Goal: Task Accomplishment & Management: Manage account settings

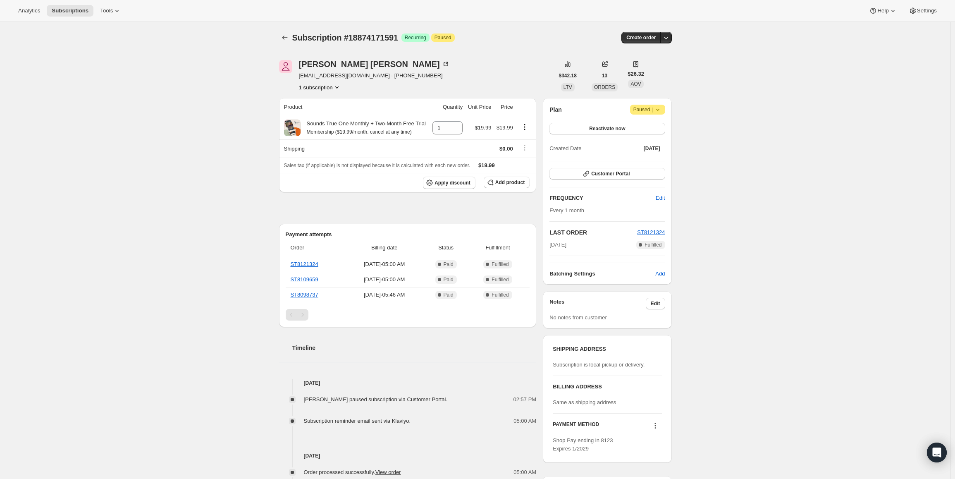
drag, startPoint x: 554, startPoint y: 246, endPoint x: 544, endPoint y: 246, distance: 9.9
click at [544, 246] on div "Julia Orr julesorr@gmail.com · +12073296156 1 subscription $342.18 LTV 13 ORDER…" at bounding box center [473, 351] width 400 height 609
copy span "Aug 27, 2025"
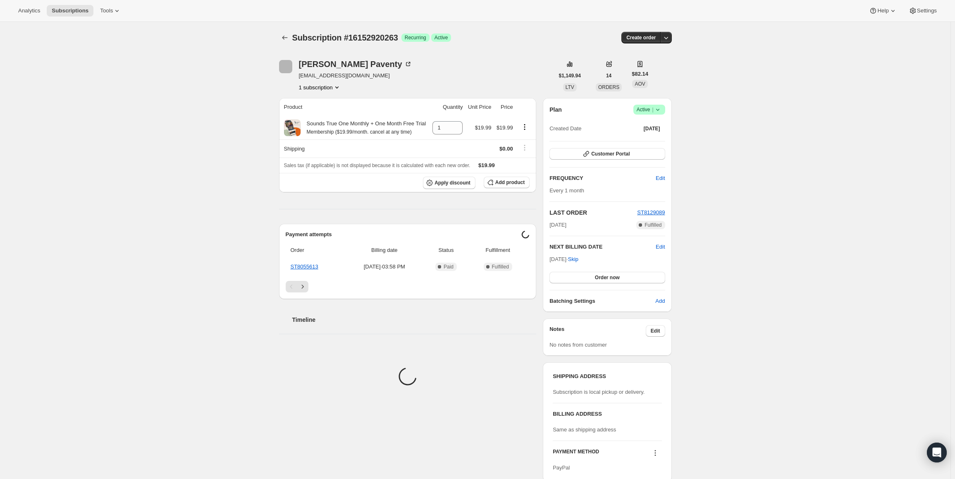
click at [660, 111] on icon at bounding box center [658, 109] width 8 height 8
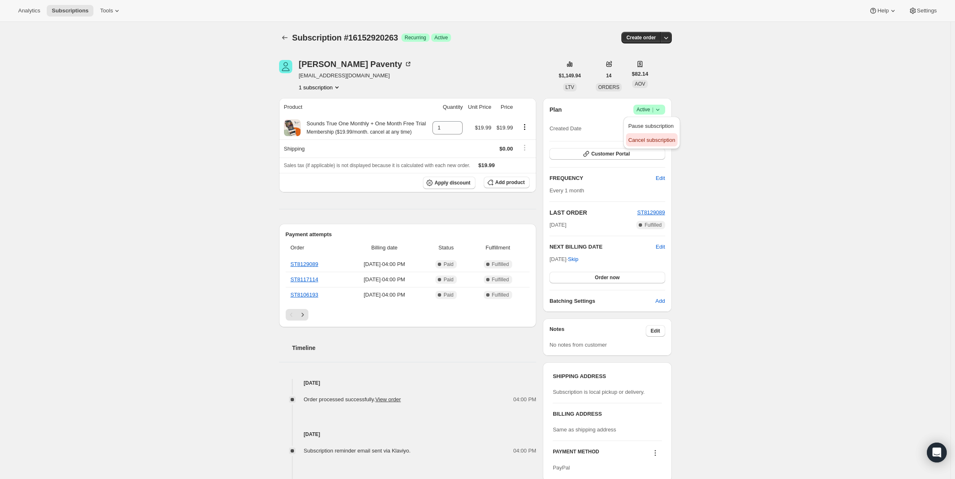
click at [654, 144] on span "Cancel subscription" at bounding box center [652, 140] width 47 height 8
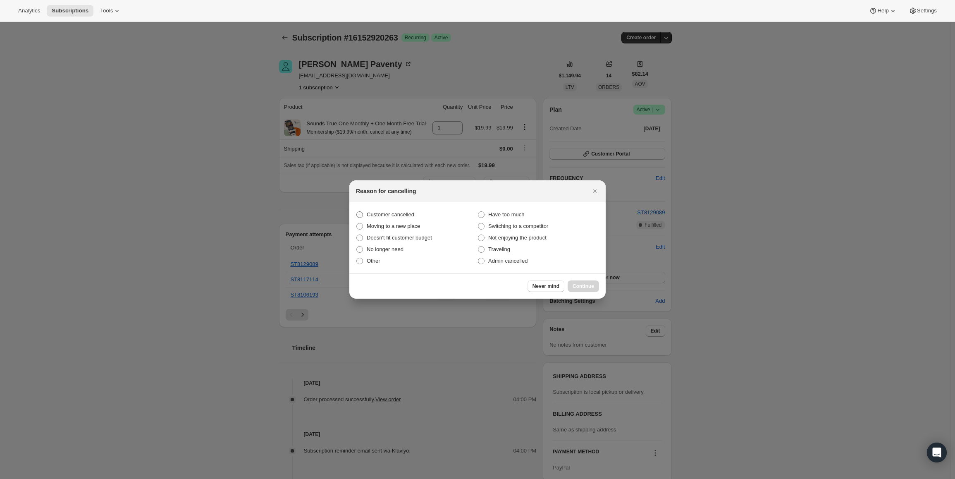
click at [392, 216] on span "Customer cancelled" at bounding box center [391, 214] width 48 height 6
click at [357, 212] on input "Customer cancelled" at bounding box center [356, 211] width 0 height 0
radio input "true"
click at [590, 286] on span "Continue" at bounding box center [584, 286] width 22 height 7
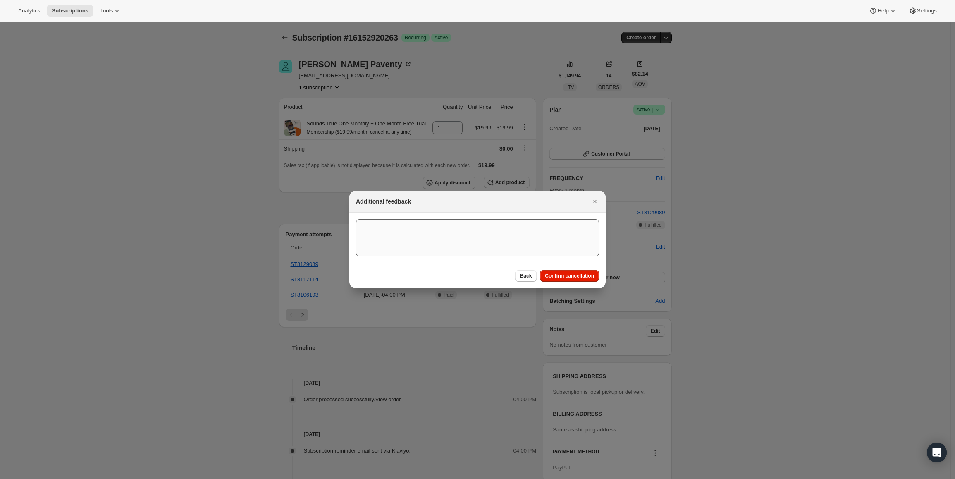
click at [589, 279] on button "Confirm cancellation" at bounding box center [569, 276] width 59 height 12
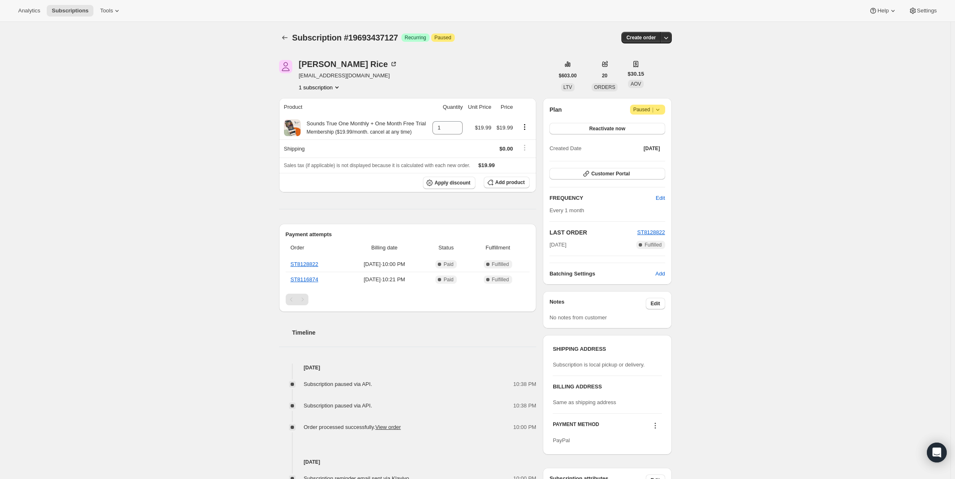
drag, startPoint x: 584, startPoint y: 243, endPoint x: 534, endPoint y: 245, distance: 50.5
click at [534, 245] on div "Pam Rice pamrice1@icloud.com 1 subscription $603.00 LTV 20 ORDERS $30.15 AOV Pr…" at bounding box center [473, 290] width 400 height 487
click at [567, 248] on span "Sep 16, 2025" at bounding box center [558, 245] width 17 height 8
drag, startPoint x: 562, startPoint y: 246, endPoint x: 544, endPoint y: 246, distance: 17.8
click at [544, 246] on div "Pam Rice pamrice1@icloud.com 1 subscription $603.00 LTV 20 ORDERS $30.15 AOV Pr…" at bounding box center [473, 290] width 400 height 487
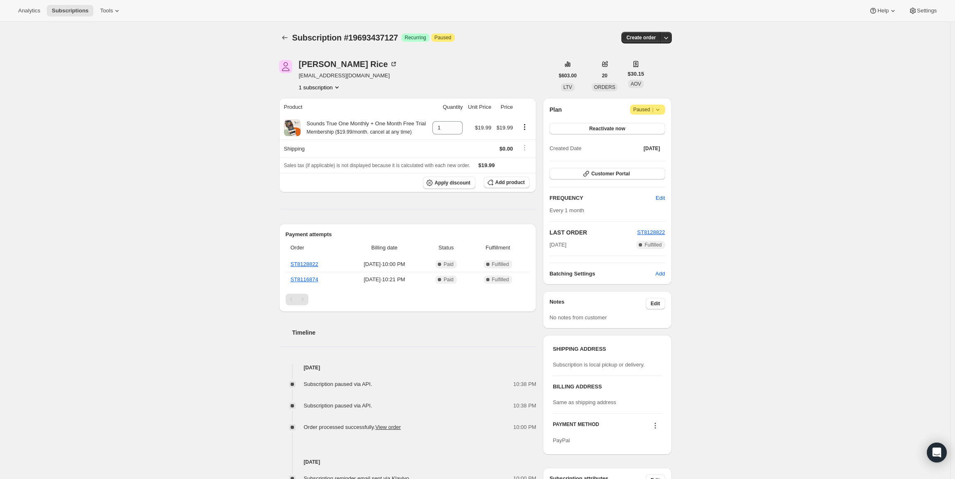
copy span "Sep 16, 2025"
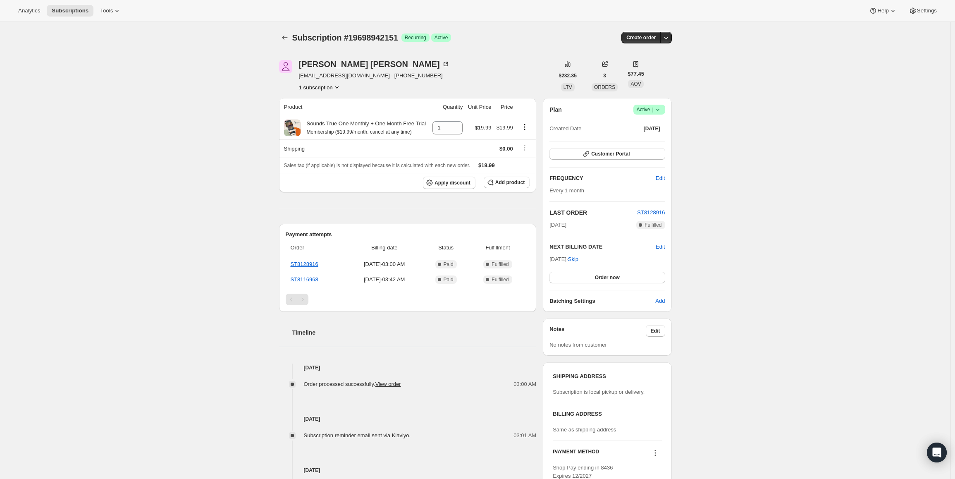
click at [648, 110] on span "Active |" at bounding box center [649, 109] width 25 height 8
click at [654, 139] on span "Cancel subscription" at bounding box center [652, 140] width 47 height 6
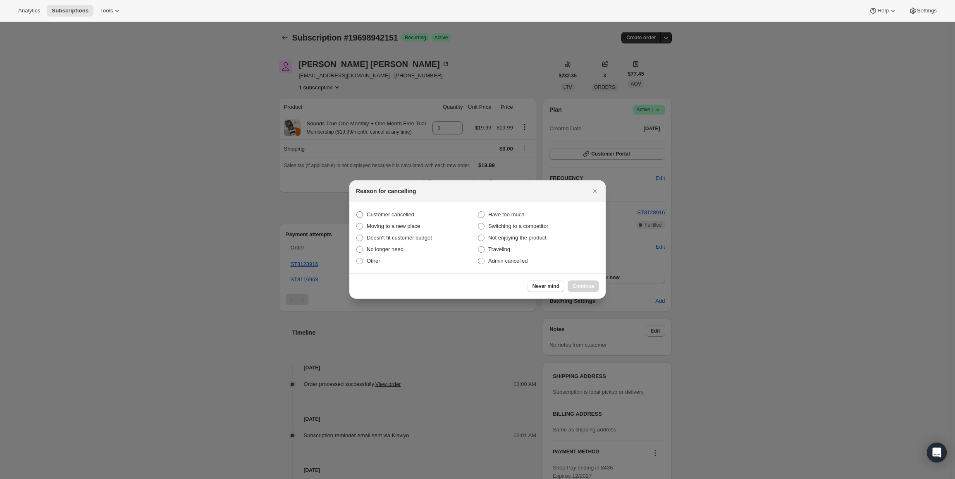
click at [400, 214] on span "Customer cancelled" at bounding box center [391, 214] width 48 height 6
click at [357, 212] on input "Customer cancelled" at bounding box center [356, 211] width 0 height 0
radio input "true"
click at [583, 279] on div "Never mind Continue" at bounding box center [477, 285] width 256 height 25
click at [584, 282] on button "Continue" at bounding box center [583, 286] width 31 height 12
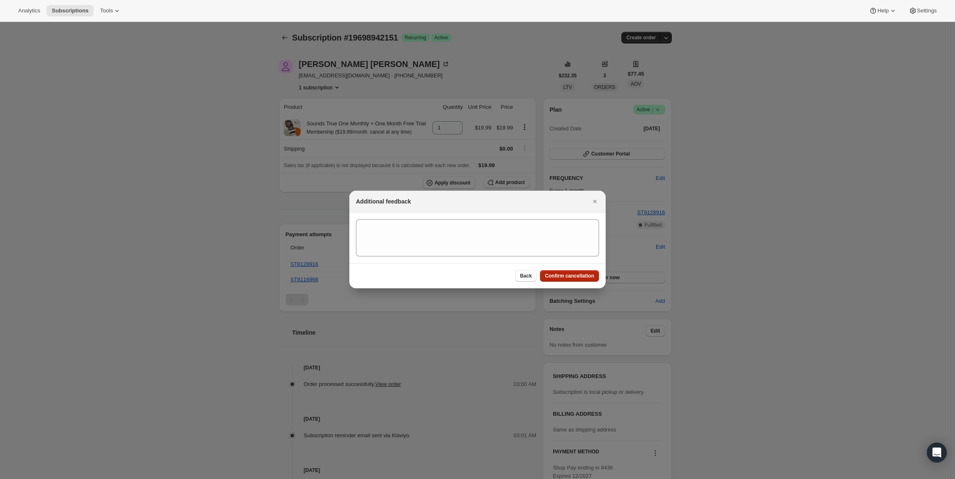
click at [583, 278] on span "Confirm cancellation" at bounding box center [569, 276] width 49 height 7
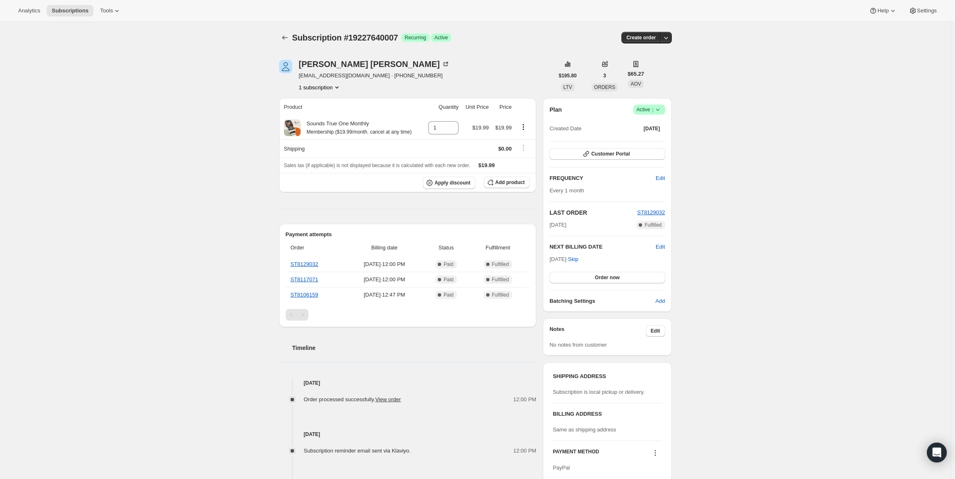
click at [652, 108] on span "Active |" at bounding box center [649, 109] width 25 height 8
click at [649, 137] on span "Cancel subscription" at bounding box center [652, 140] width 47 height 6
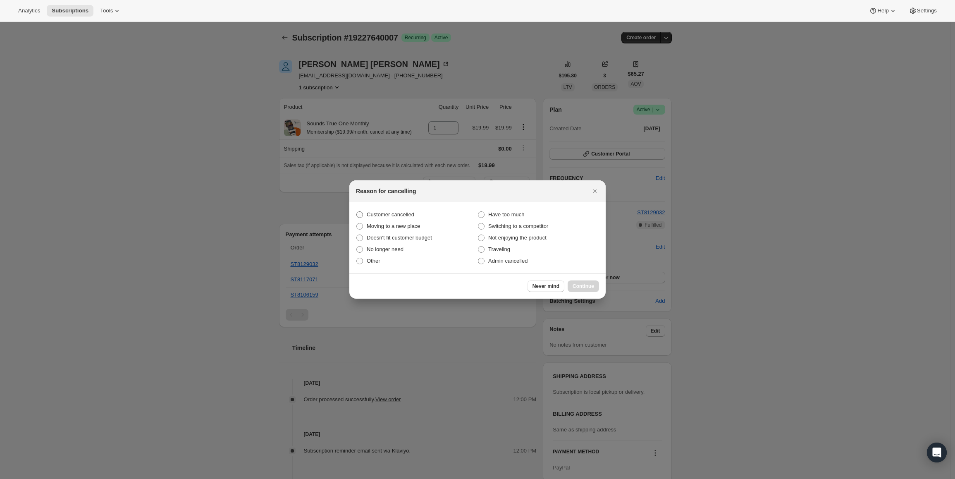
click at [383, 218] on span "Customer cancelled" at bounding box center [391, 215] width 48 height 8
click at [357, 212] on input "Customer cancelled" at bounding box center [356, 211] width 0 height 0
radio input "true"
click at [584, 283] on span "Continue" at bounding box center [584, 286] width 22 height 7
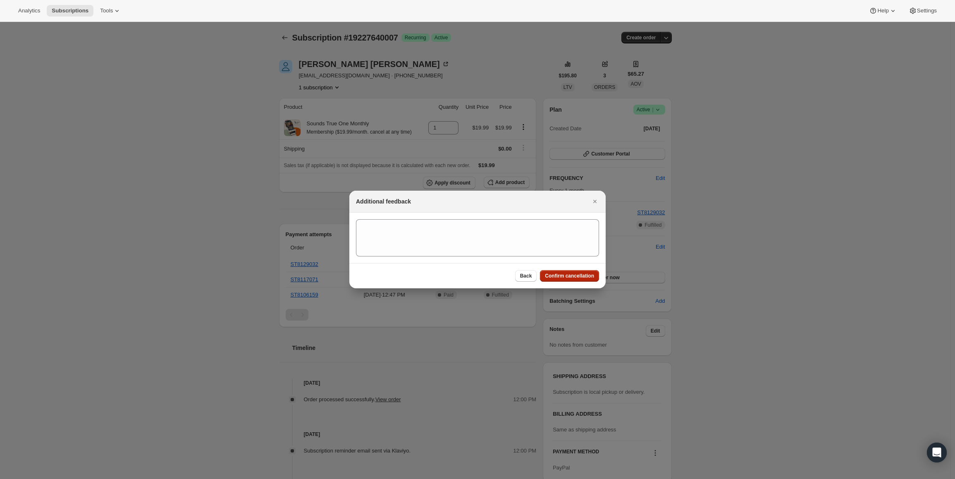
click at [584, 283] on div "Back Confirm cancellation" at bounding box center [477, 275] width 256 height 25
click at [584, 274] on span "Confirm cancellation" at bounding box center [569, 276] width 49 height 7
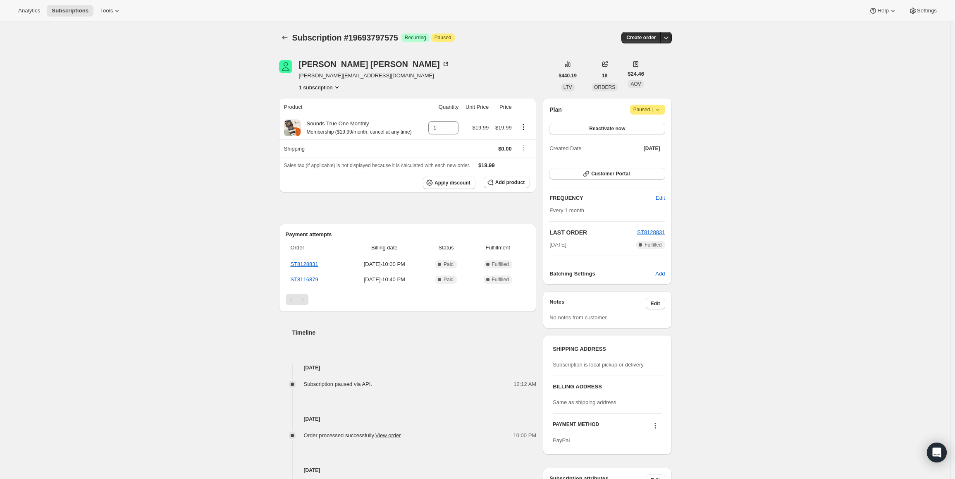
click at [647, 115] on div "Plan Attention Paused | Reactivate now Created Date Aug 16, 2025" at bounding box center [607, 130] width 115 height 50
click at [648, 109] on span "Paused |" at bounding box center [648, 109] width 29 height 8
click at [650, 127] on span "Cancel subscription" at bounding box center [650, 126] width 47 height 6
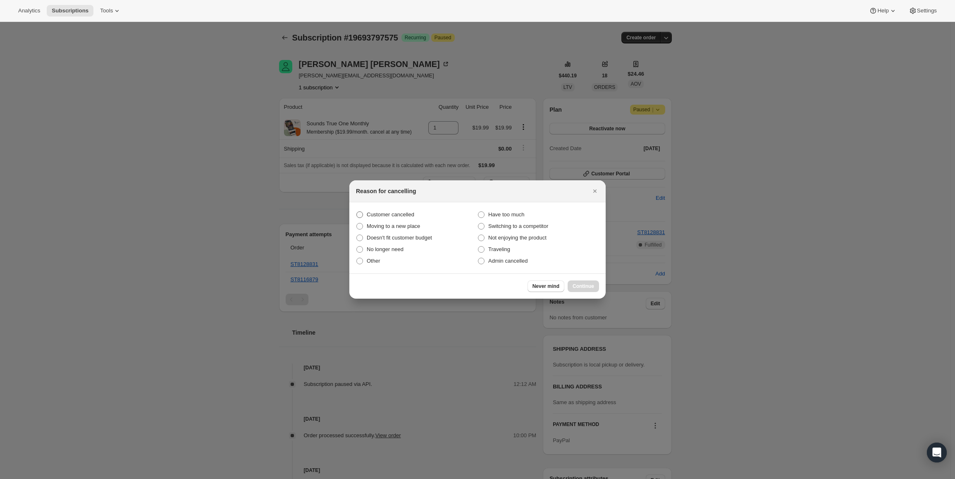
click at [404, 211] on span "Customer cancelled" at bounding box center [391, 214] width 48 height 6
click at [357, 211] on input "Customer cancelled" at bounding box center [356, 211] width 0 height 0
radio input "true"
drag, startPoint x: 595, startPoint y: 268, endPoint x: 588, endPoint y: 281, distance: 15.0
click at [595, 269] on section "Customer cancelled Have too much Moving to a new place Switching to a competito…" at bounding box center [477, 237] width 256 height 71
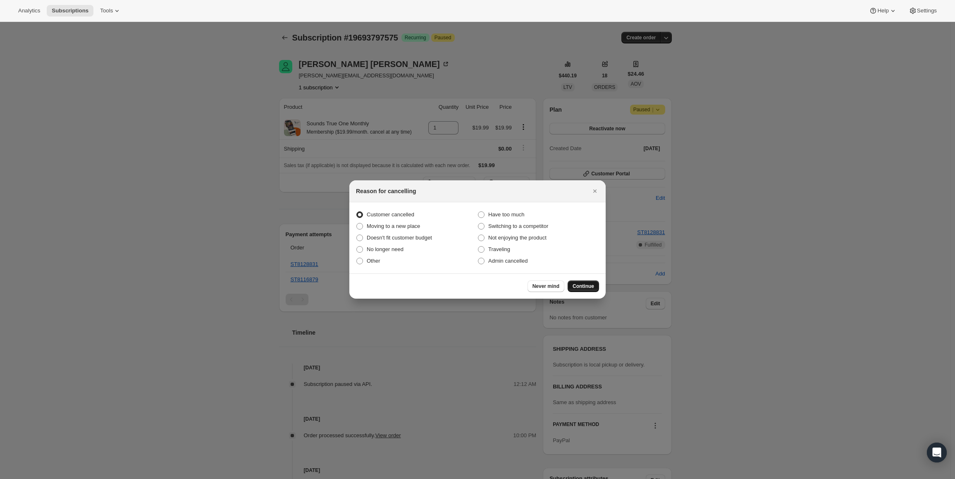
click at [585, 285] on span "Continue" at bounding box center [584, 286] width 22 height 7
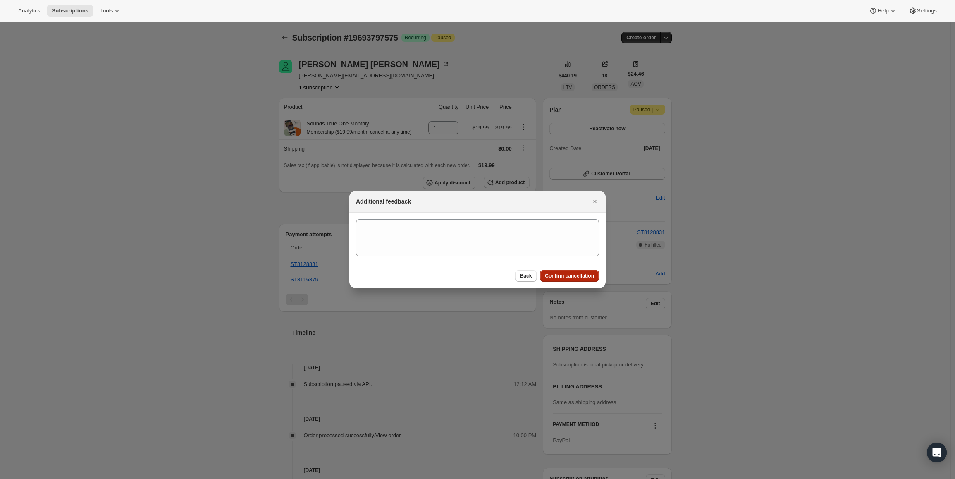
click at [565, 278] on span "Confirm cancellation" at bounding box center [569, 276] width 49 height 7
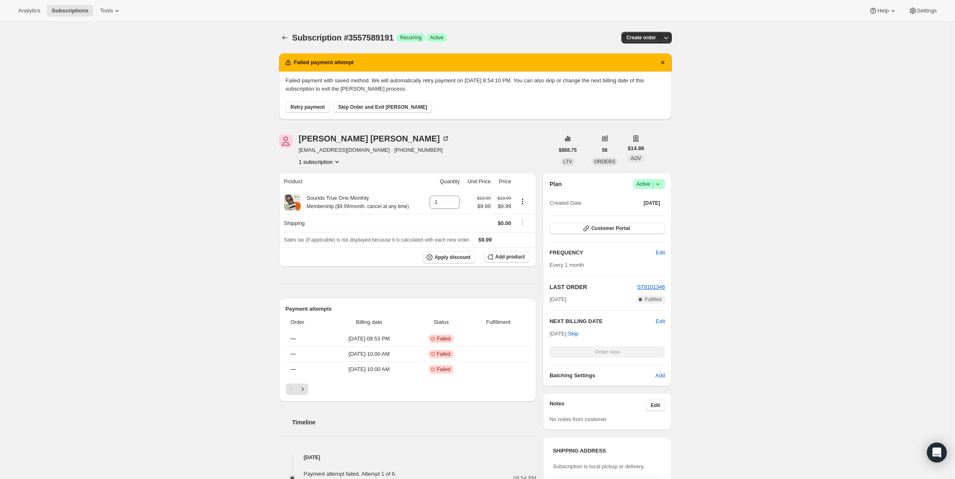
click at [612, 153] on button "58" at bounding box center [604, 150] width 15 height 12
click at [732, 168] on div "Subscription #3557589191. This page is ready Subscription #3557589191 Success R…" at bounding box center [475, 420] width 951 height 796
click at [607, 232] on button "Customer Portal" at bounding box center [607, 228] width 115 height 12
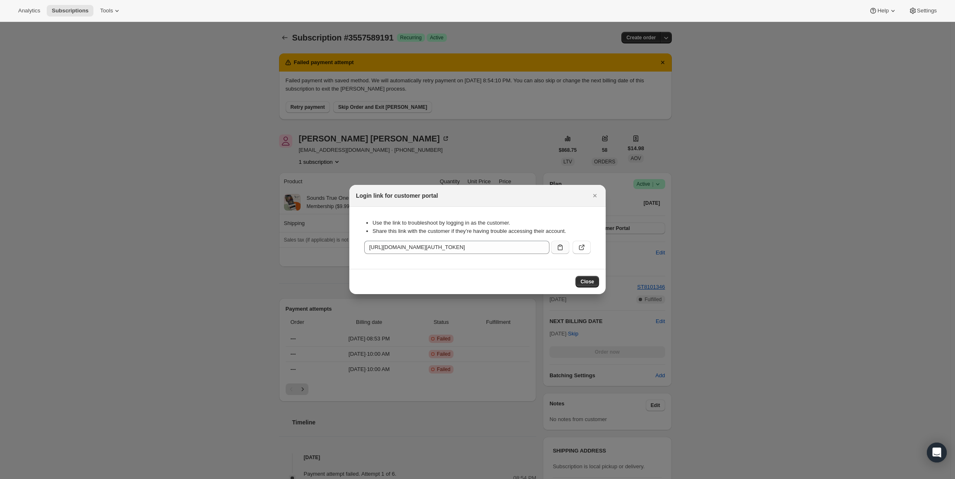
click at [557, 249] on icon ":rc0:" at bounding box center [560, 247] width 8 height 8
